Goal: Transaction & Acquisition: Purchase product/service

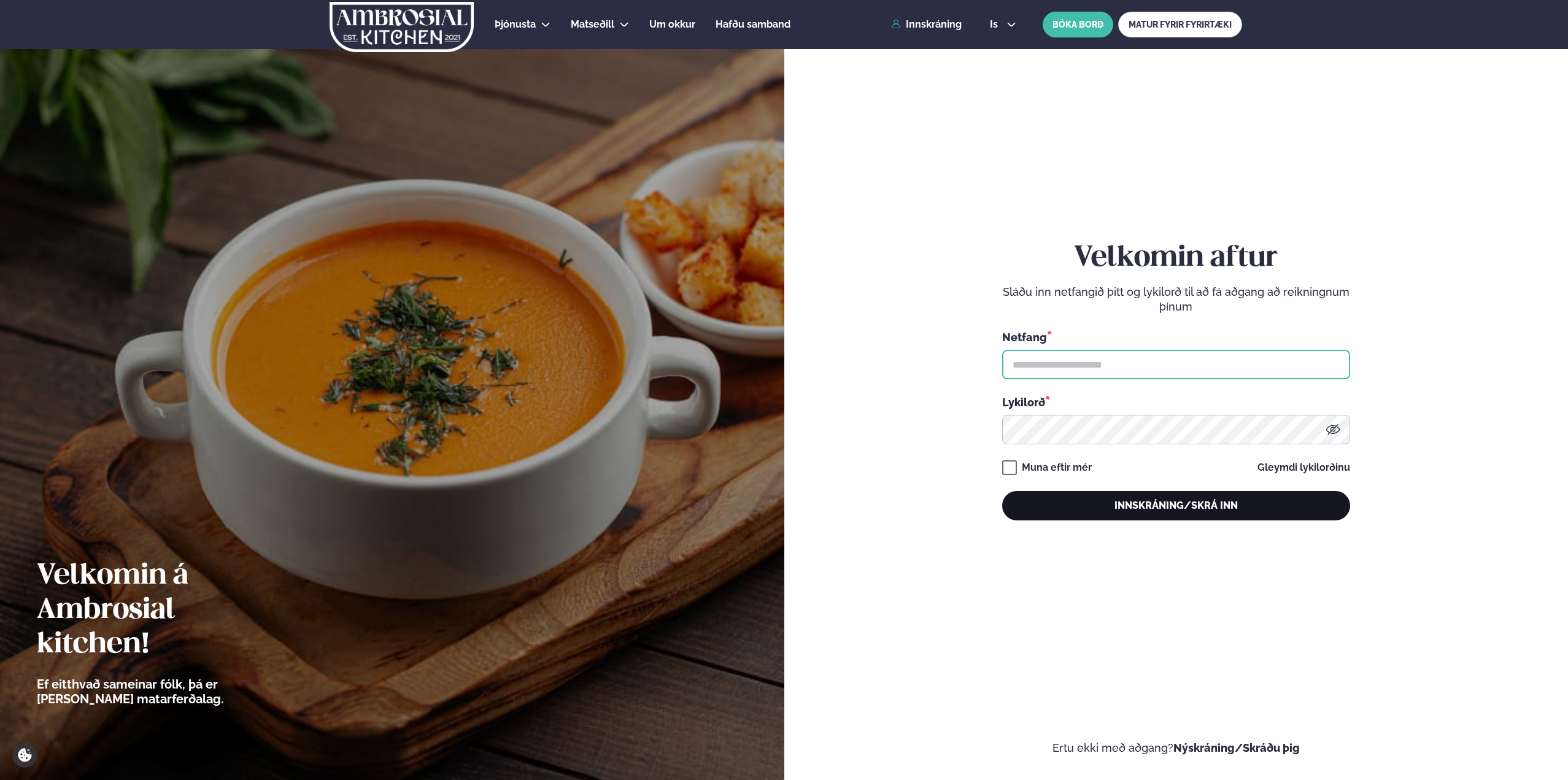
type input "**********"
click at [1205, 503] on button "Innskráning/Skrá inn" at bounding box center [1176, 506] width 348 height 29
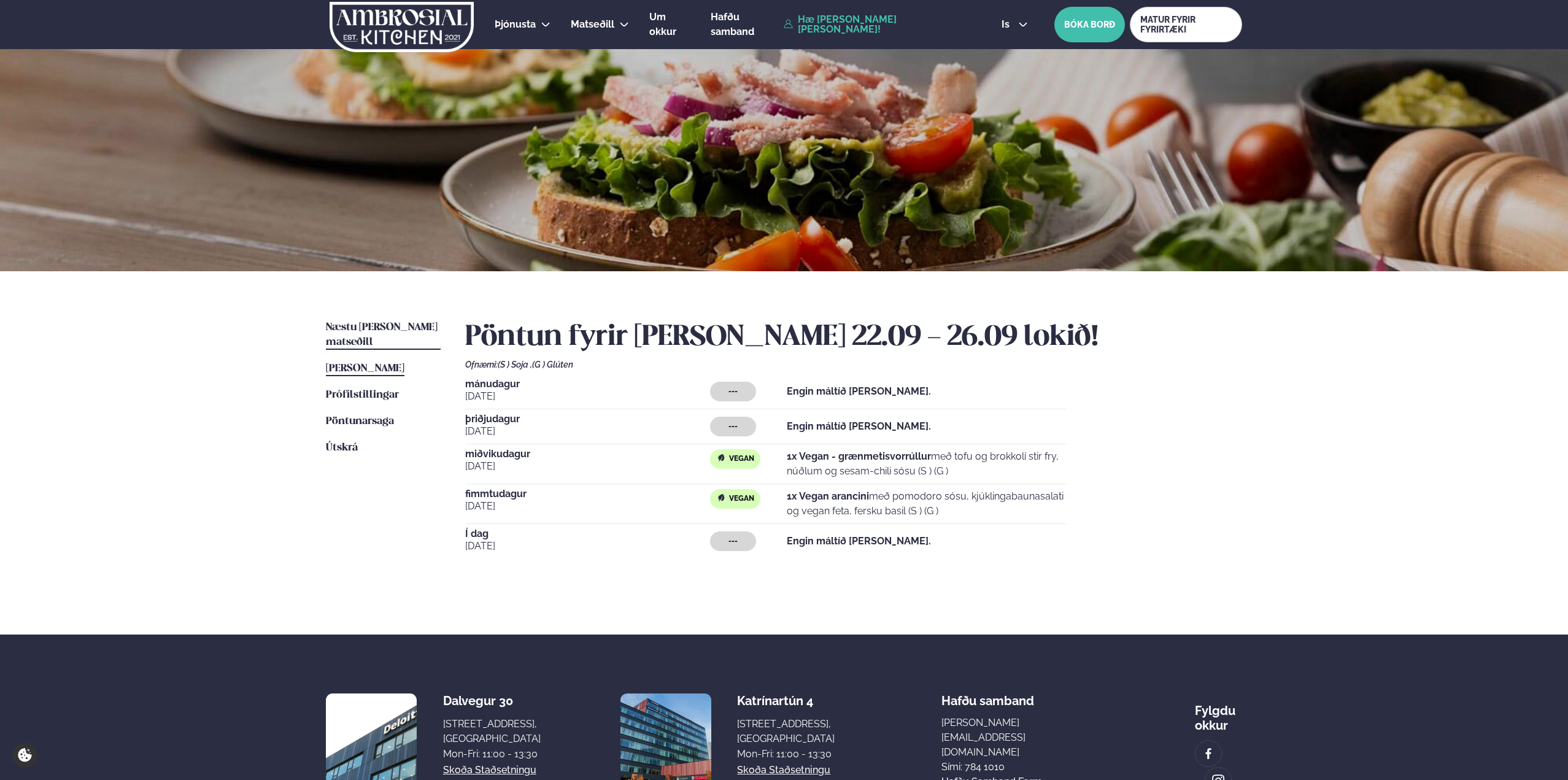
click at [390, 323] on span "Næstu [PERSON_NAME] matseðill" at bounding box center [382, 334] width 112 height 25
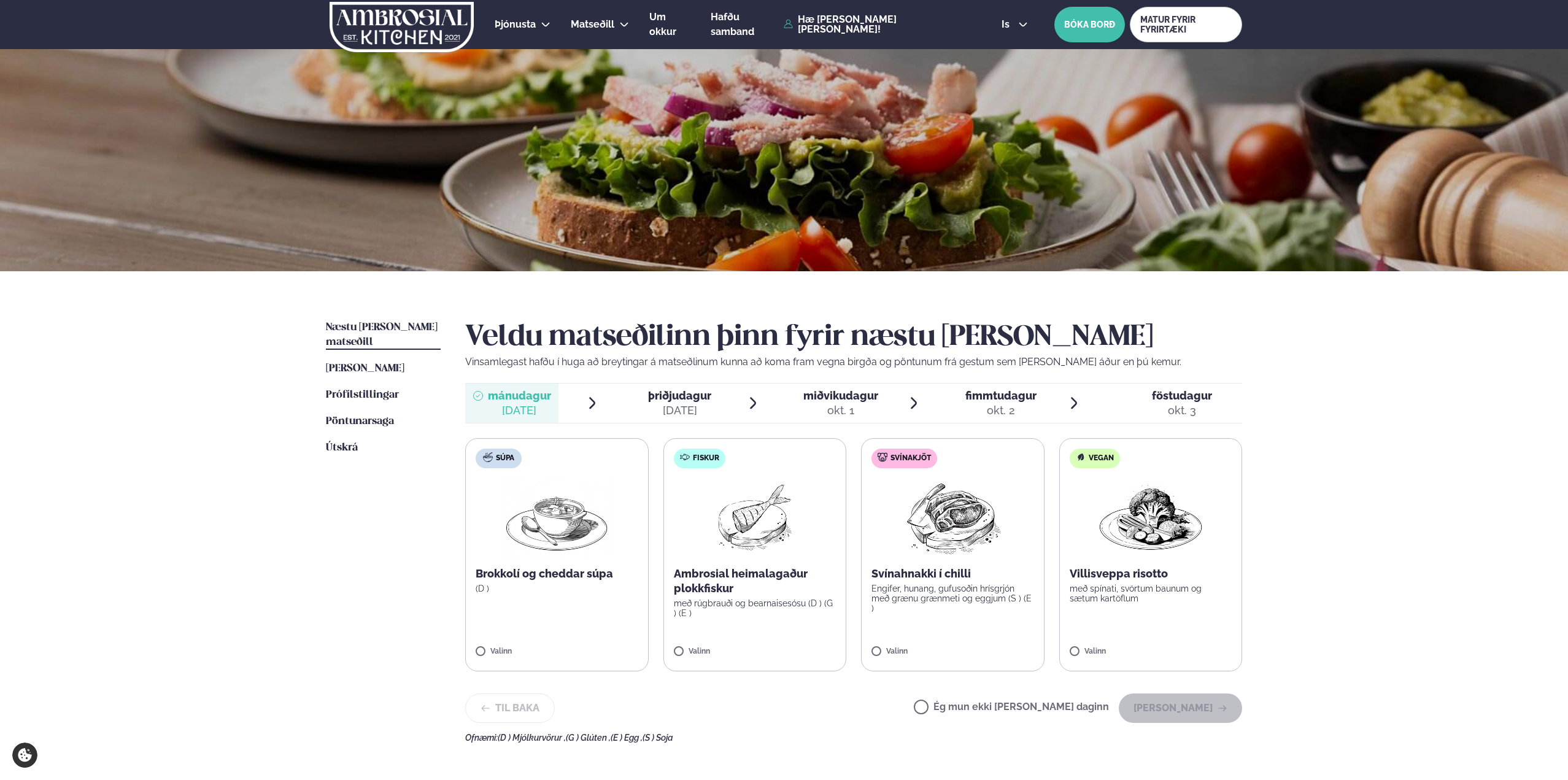
click at [839, 402] on span "miðvikudagur" at bounding box center [840, 396] width 74 height 13
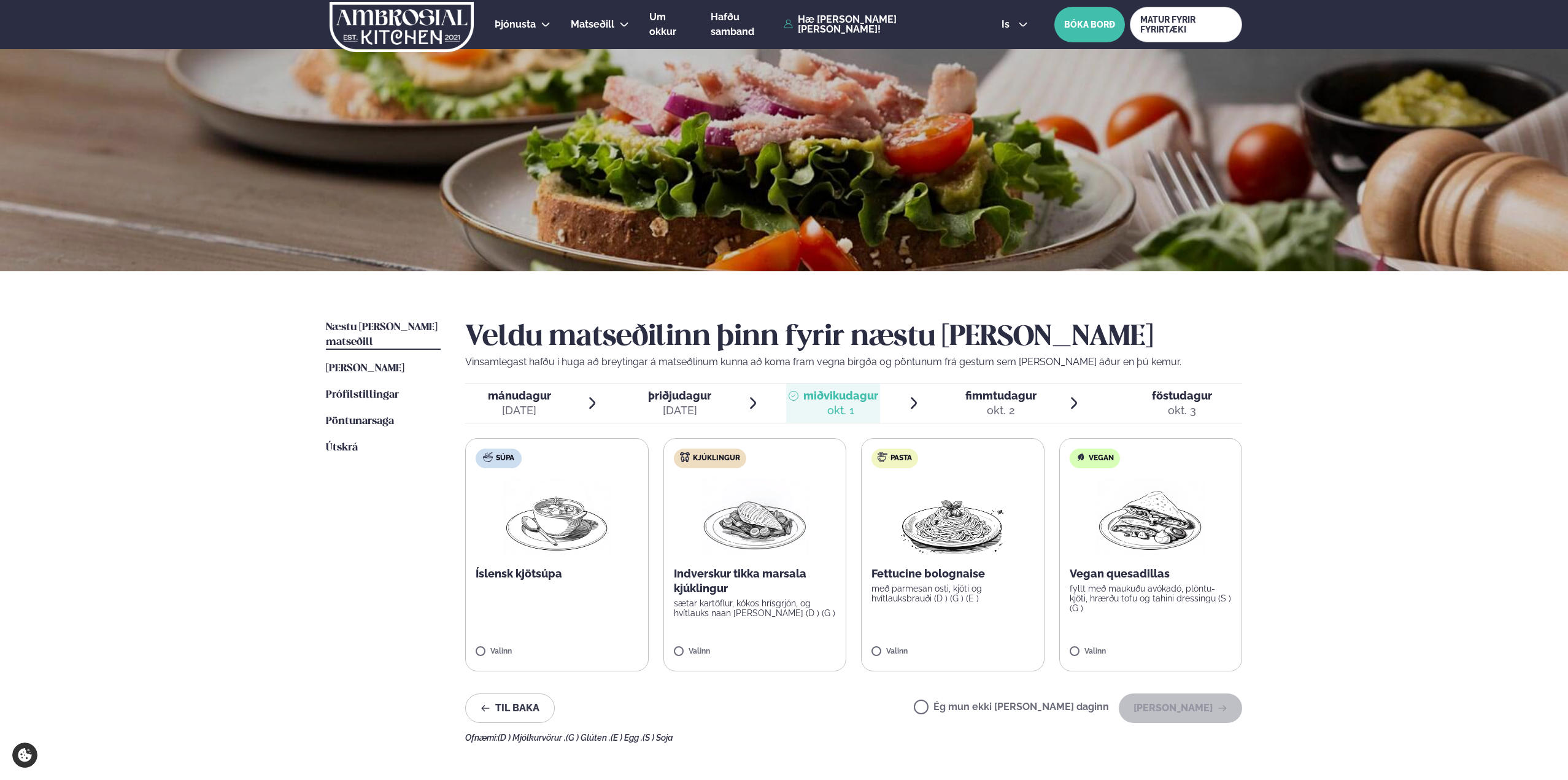
click at [1082, 645] on label "Vegan Vegan quesadillas fyllt með maukuðu avókadó, plöntu-kjöti, hrærðu tofu og…" at bounding box center [1151, 555] width 183 height 233
click at [1208, 708] on button "[PERSON_NAME]" at bounding box center [1180, 708] width 123 height 29
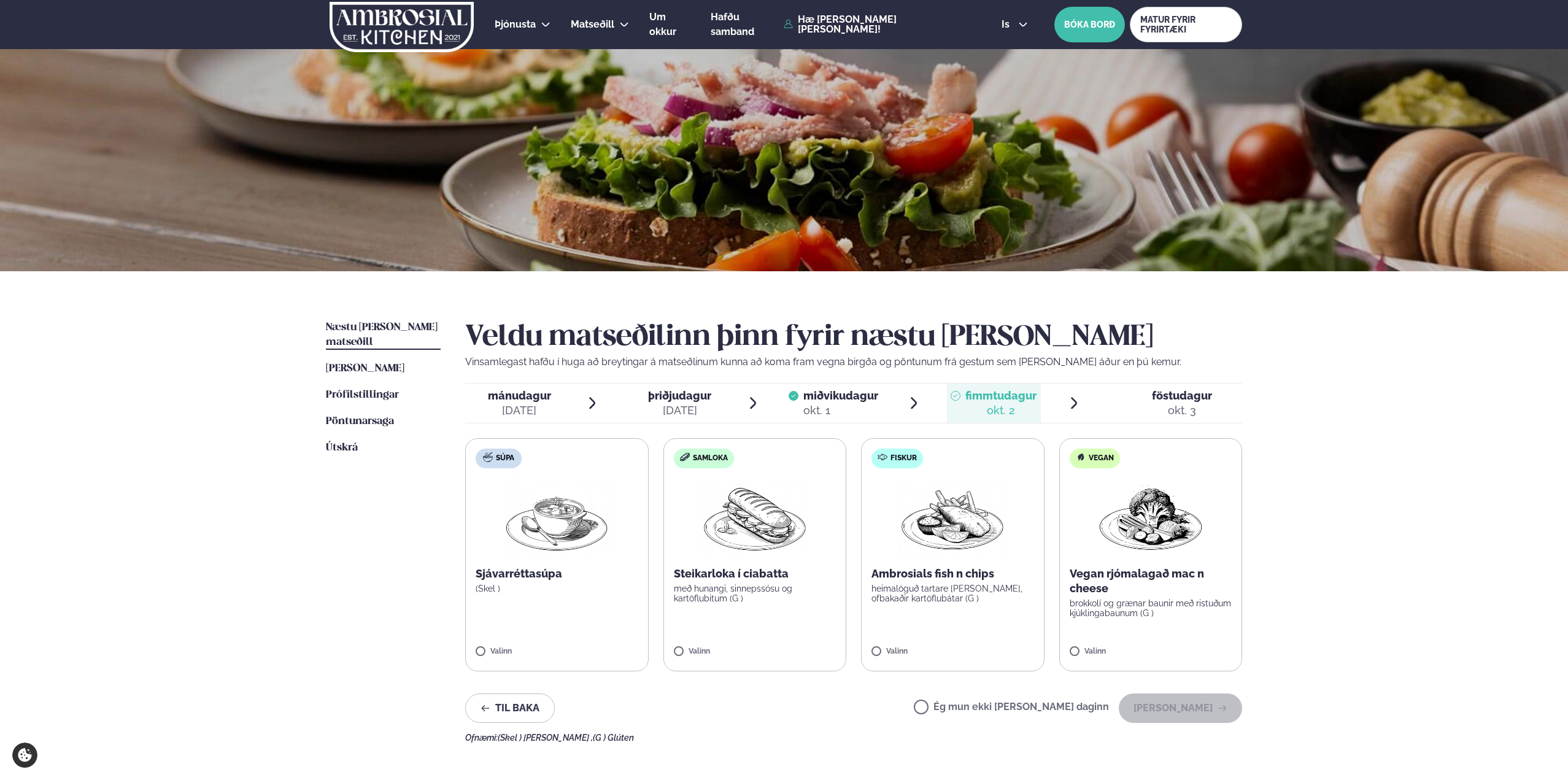
click at [1191, 415] on div "okt. 3" at bounding box center [1182, 410] width 60 height 15
